Goal: Check status: Check status

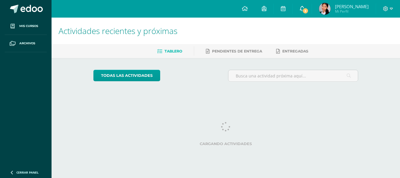
click at [307, 11] on span "3" at bounding box center [305, 11] width 6 height 6
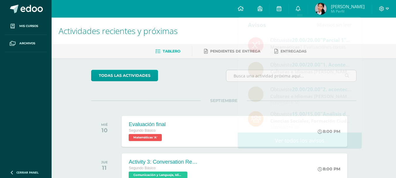
click at [367, 48] on ul "Tablero Pendientes de entrega Entregadas" at bounding box center [231, 51] width 344 height 10
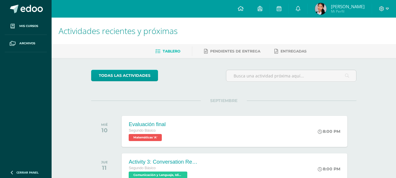
click at [342, 6] on span "[PERSON_NAME]" at bounding box center [348, 7] width 34 height 6
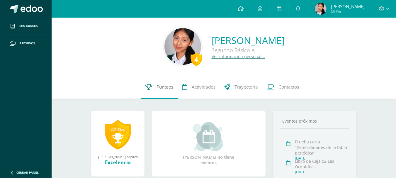
click at [165, 87] on span "Punteos" at bounding box center [164, 87] width 17 height 6
